Goal: Transaction & Acquisition: Register for event/course

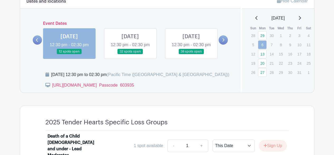
scroll to position [298, 0]
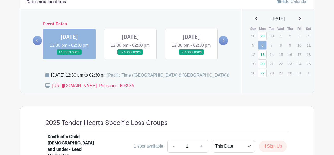
click at [130, 55] on link at bounding box center [130, 55] width 0 height 0
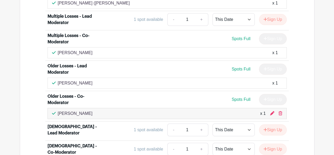
scroll to position [1478, 0]
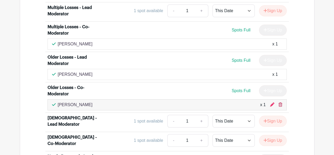
click at [279, 102] on icon at bounding box center [280, 104] width 4 height 4
click at [280, 102] on icon at bounding box center [280, 104] width 4 height 4
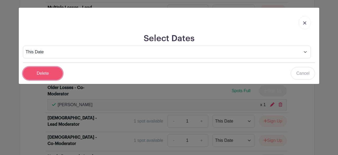
click at [55, 74] on input "Delete" at bounding box center [43, 73] width 40 height 13
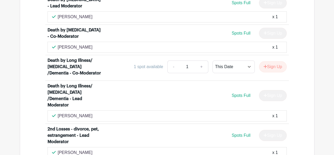
scroll to position [1222, 0]
click at [278, 61] on button "Sign Up" at bounding box center [273, 66] width 28 height 11
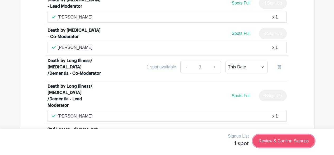
click at [270, 141] on link "Review & Confirm Signups" at bounding box center [283, 141] width 61 height 13
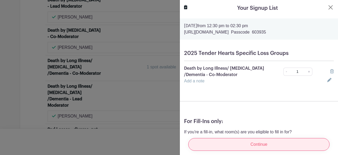
click at [270, 140] on input "Continue" at bounding box center [258, 144] width 141 height 13
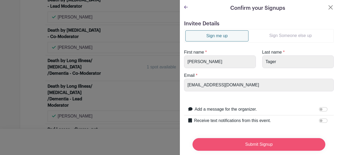
click at [262, 141] on input "Submit Signup" at bounding box center [258, 144] width 133 height 13
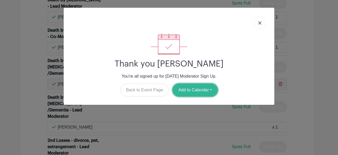
click at [200, 89] on button "Add to Calendar" at bounding box center [195, 90] width 45 height 13
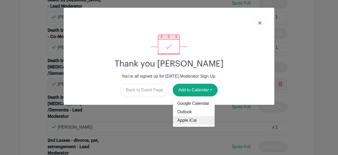
click at [192, 122] on link "Apple iCal" at bounding box center [194, 120] width 42 height 8
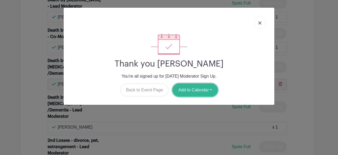
click at [197, 91] on button "Add to Calendar" at bounding box center [195, 90] width 45 height 13
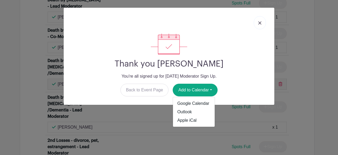
click at [286, 48] on div "Thank you [PERSON_NAME] You're all signed up for [DATE] Moderator Sign Up. Back…" at bounding box center [169, 77] width 338 height 155
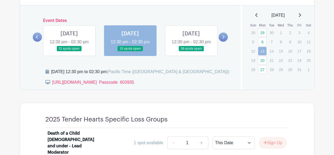
scroll to position [315, 0]
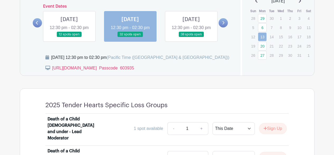
click at [191, 37] on link at bounding box center [191, 37] width 0 height 0
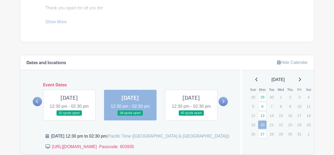
scroll to position [236, 0]
click at [191, 116] on link at bounding box center [191, 116] width 0 height 0
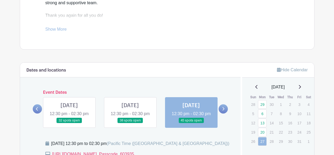
scroll to position [231, 0]
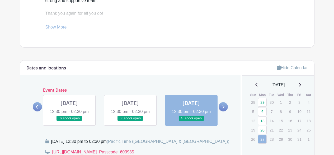
click at [223, 108] on icon at bounding box center [223, 106] width 2 height 3
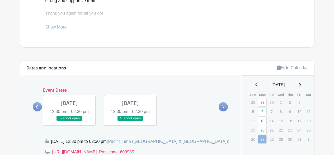
click at [69, 121] on link at bounding box center [69, 121] width 0 height 0
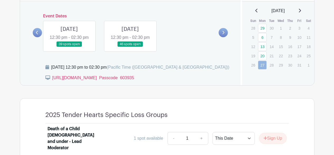
scroll to position [306, 0]
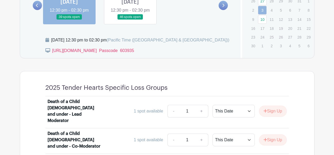
scroll to position [331, 0]
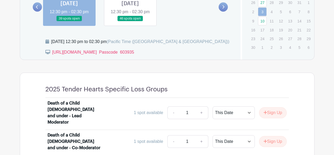
click at [130, 21] on link at bounding box center [130, 21] width 0 height 0
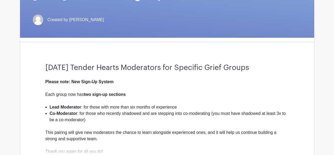
scroll to position [94, 0]
